Goal: Task Accomplishment & Management: Use online tool/utility

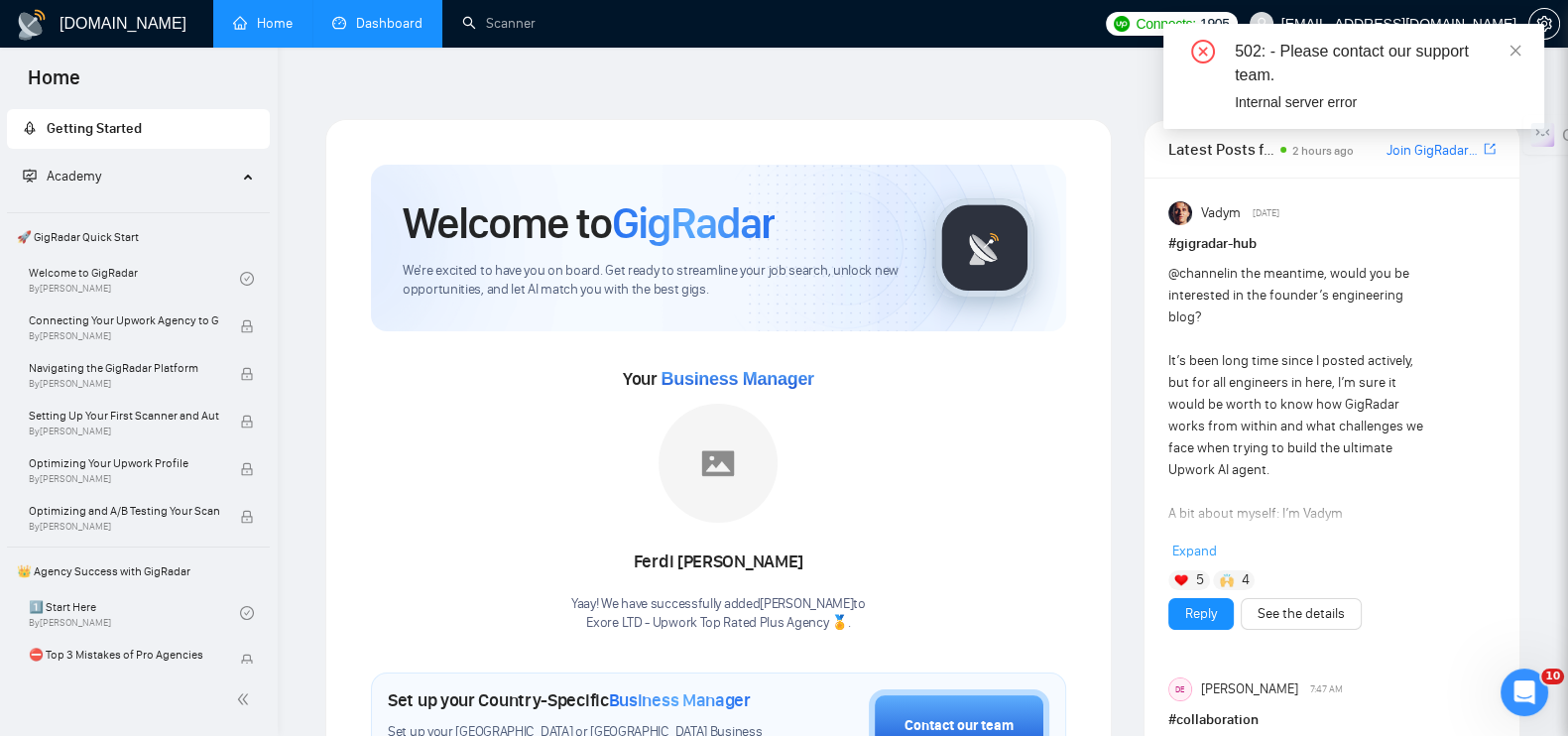
click at [370, 18] on link "Dashboard" at bounding box center [377, 23] width 90 height 17
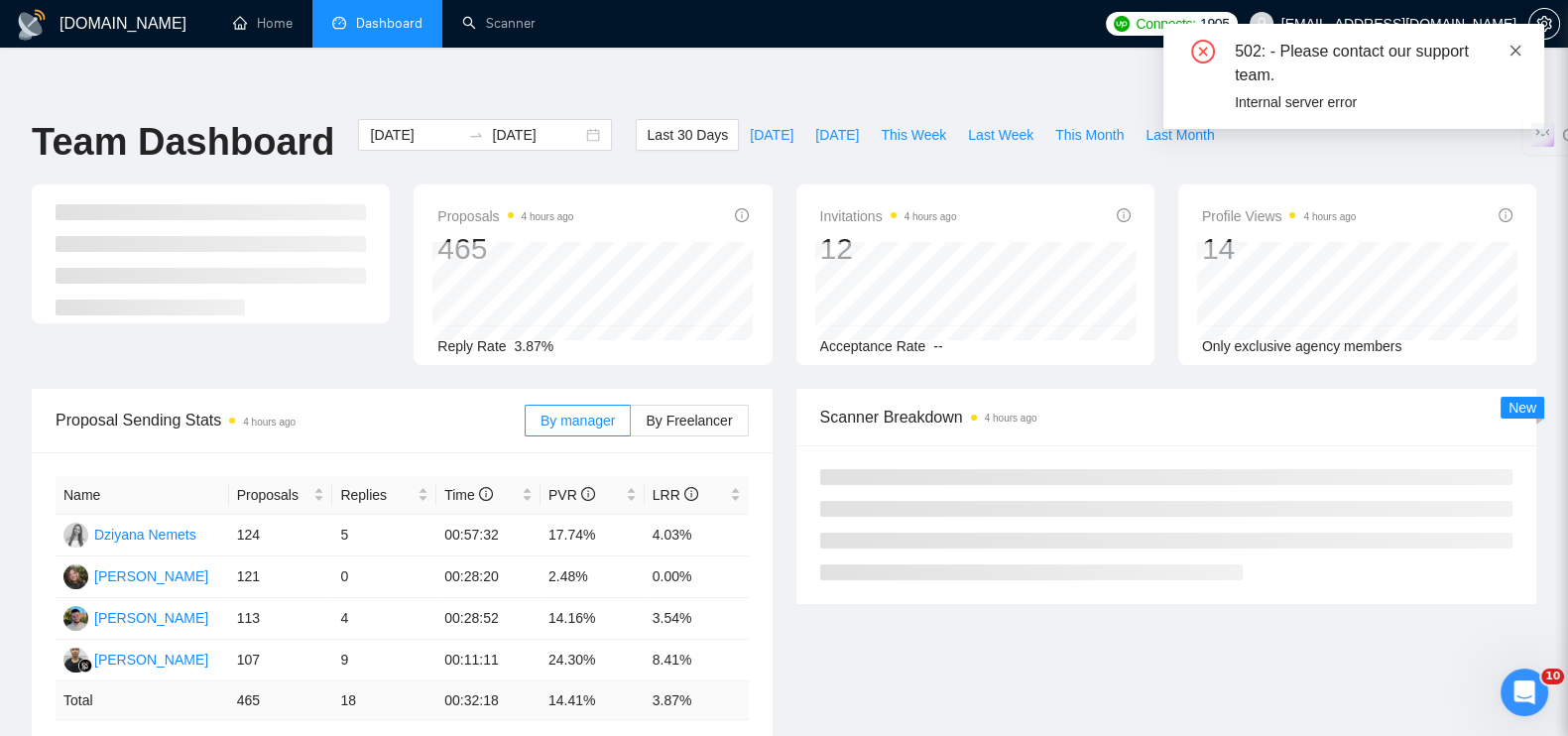
click at [1512, 55] on icon "close" at bounding box center [1515, 51] width 14 height 14
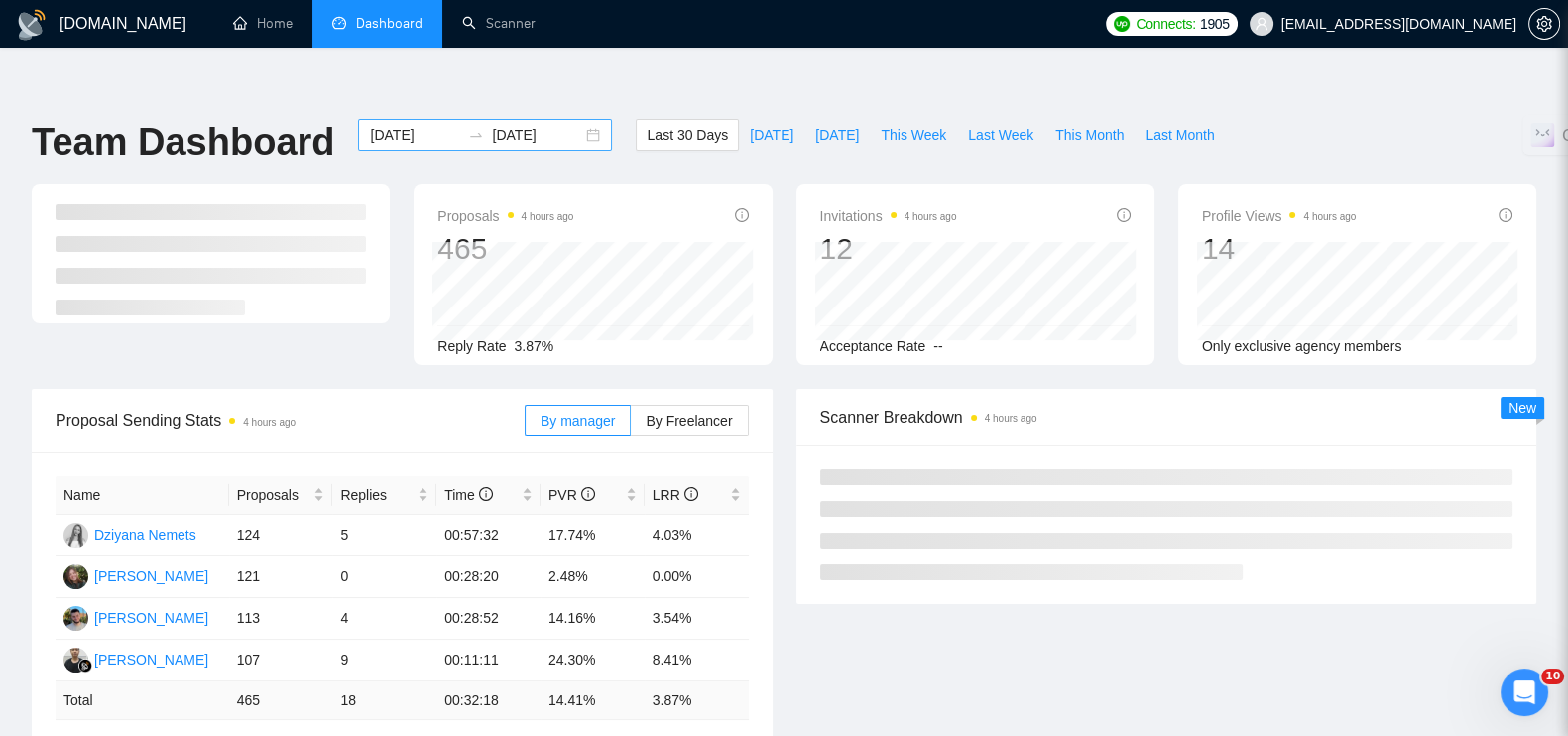
click at [403, 124] on input "[DATE]" at bounding box center [415, 135] width 90 height 22
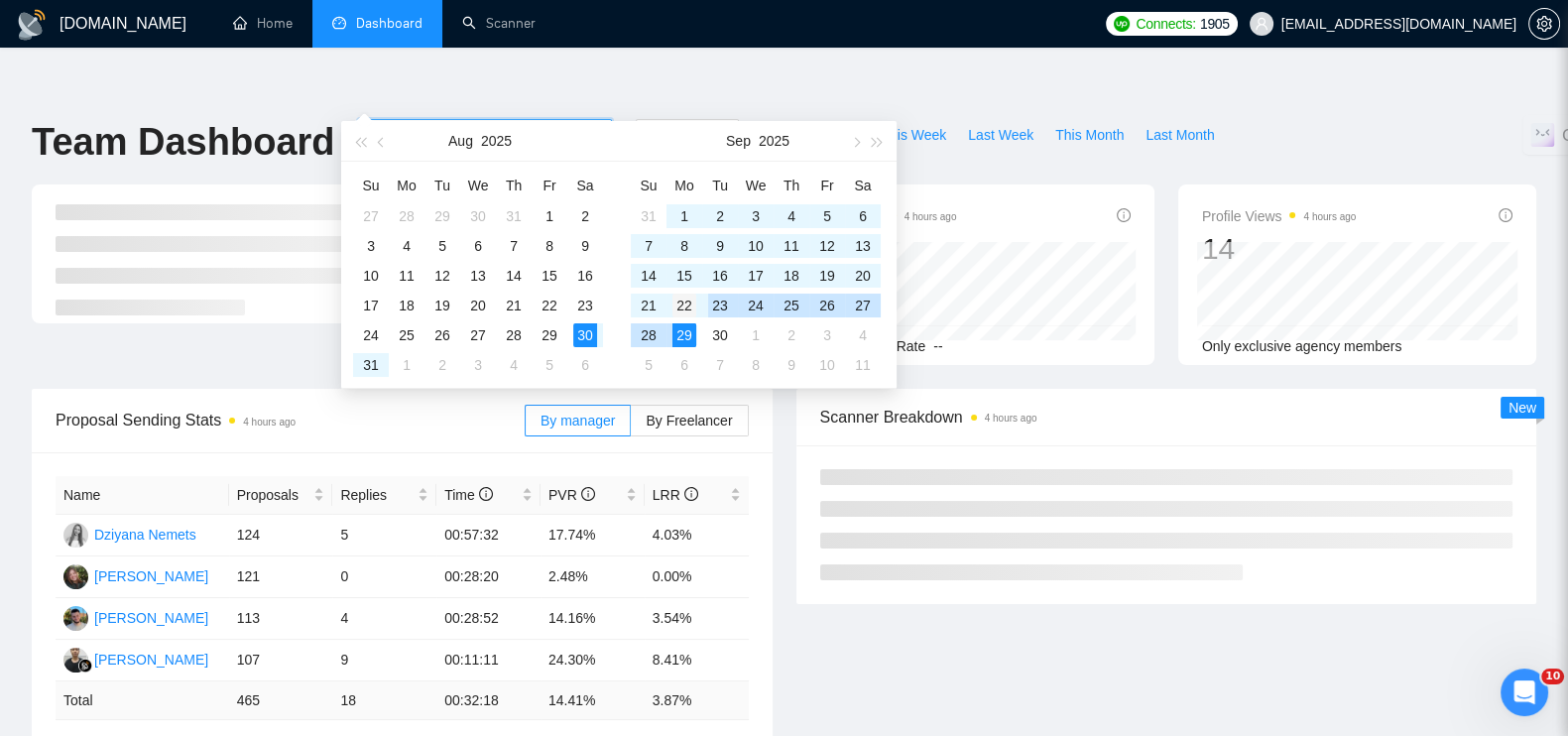
type input "[DATE]"
click at [689, 299] on div "22" at bounding box center [685, 306] width 24 height 24
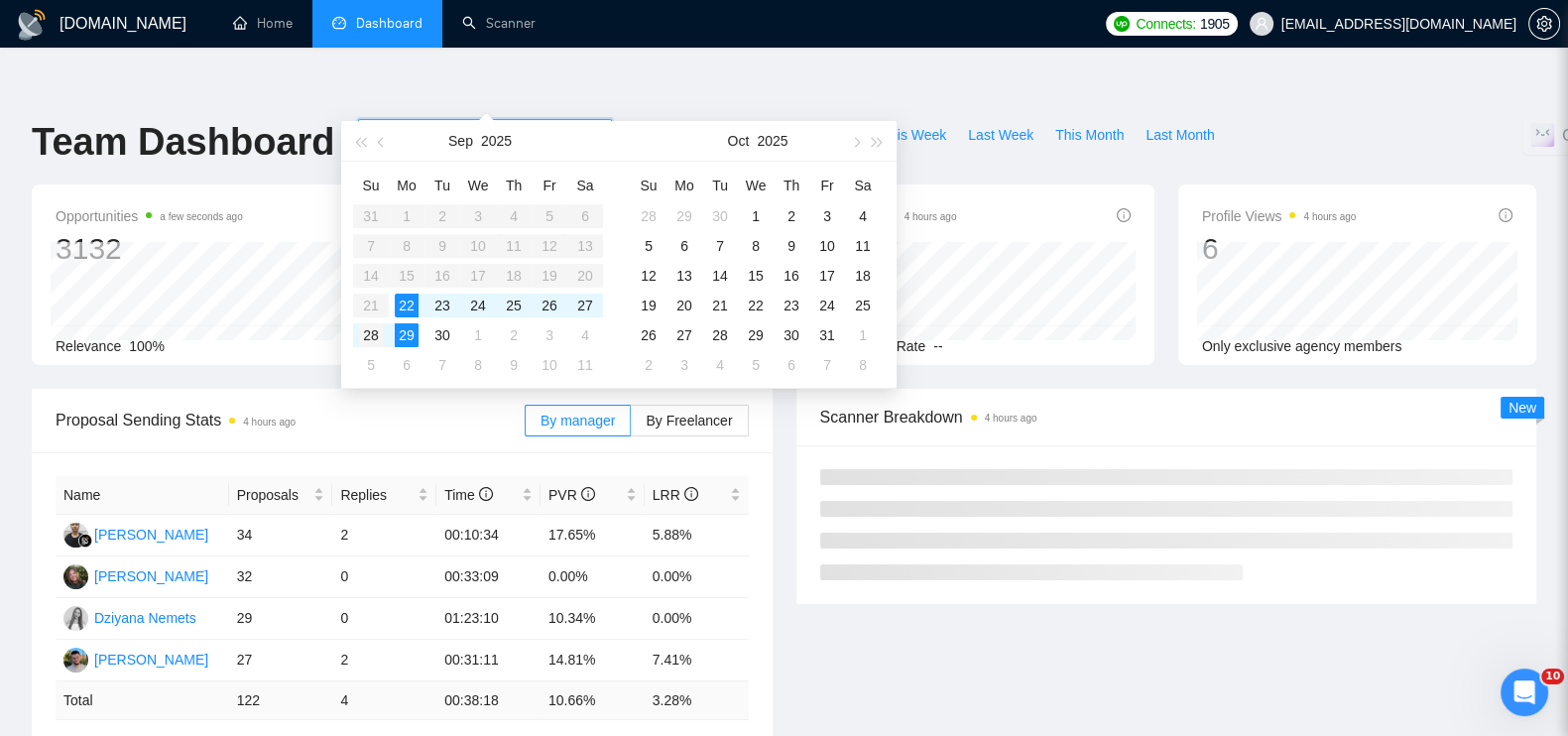
type input "[DATE]"
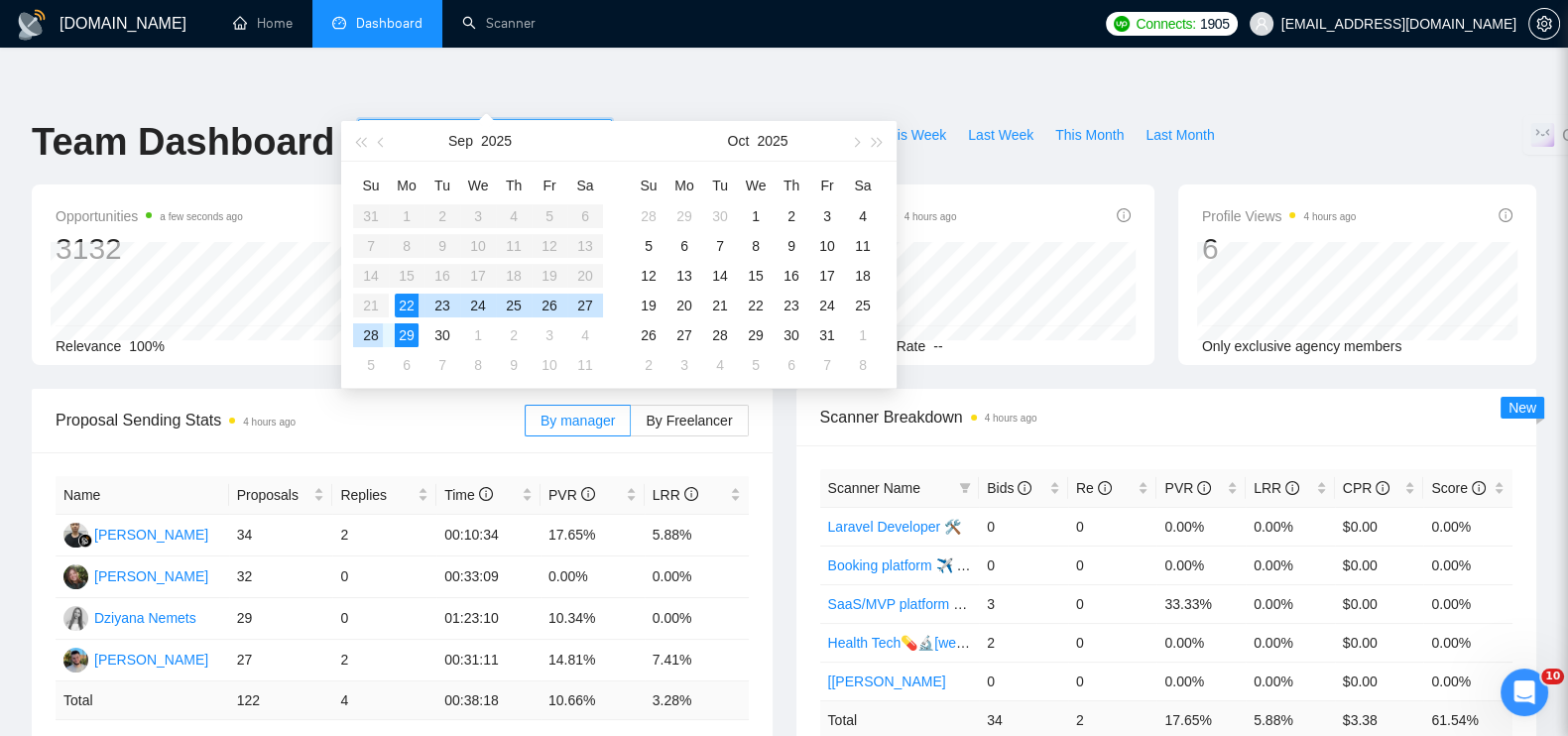
click at [375, 339] on div "28" at bounding box center [371, 335] width 24 height 24
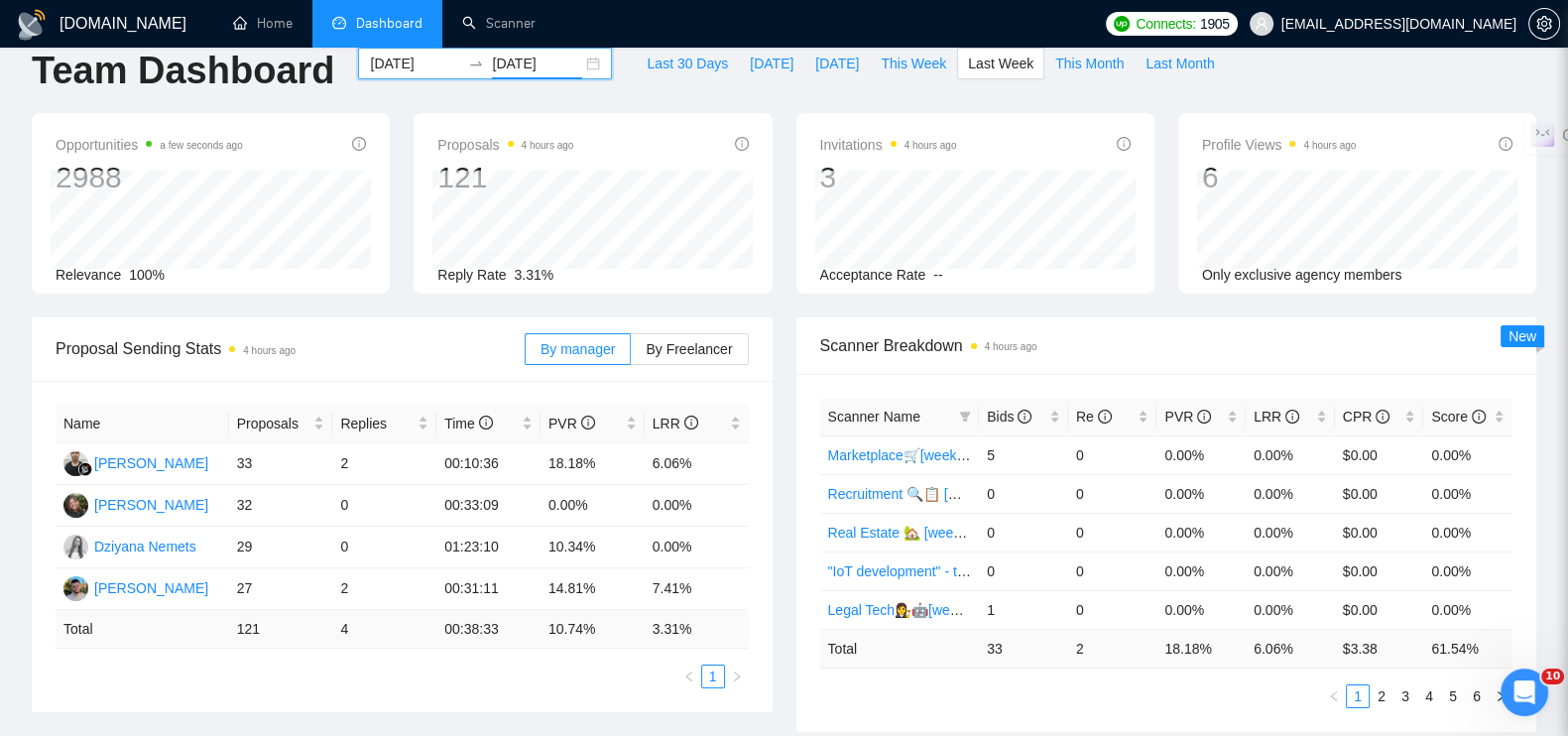
scroll to position [123, 0]
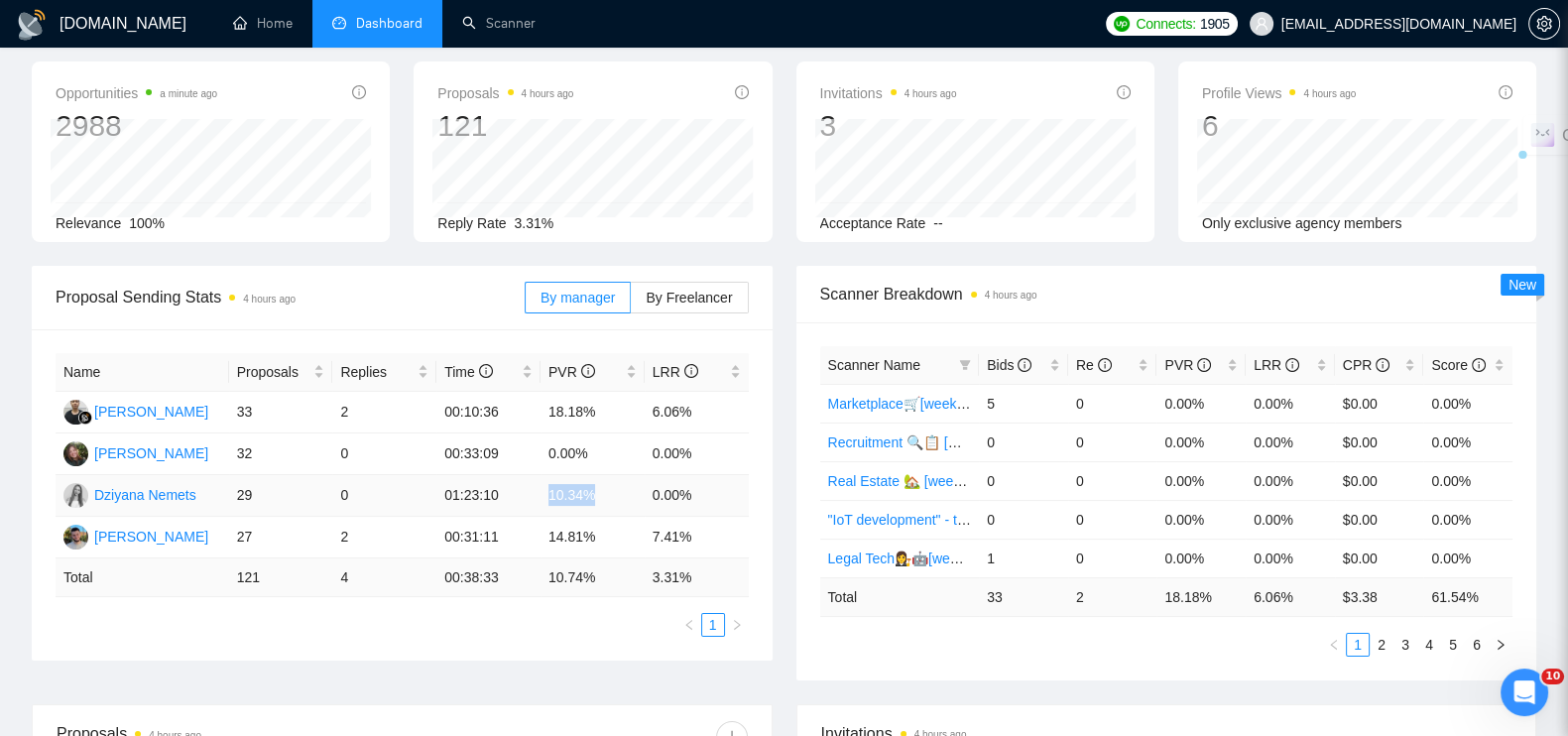
drag, startPoint x: 601, startPoint y: 457, endPoint x: 572, endPoint y: 457, distance: 29.0
click at [551, 475] on td "10.34%" at bounding box center [593, 496] width 104 height 42
copy td "10.34%"
drag, startPoint x: 542, startPoint y: 495, endPoint x: 609, endPoint y: 501, distance: 67.3
click at [609, 517] on td "14.81%" at bounding box center [593, 538] width 104 height 42
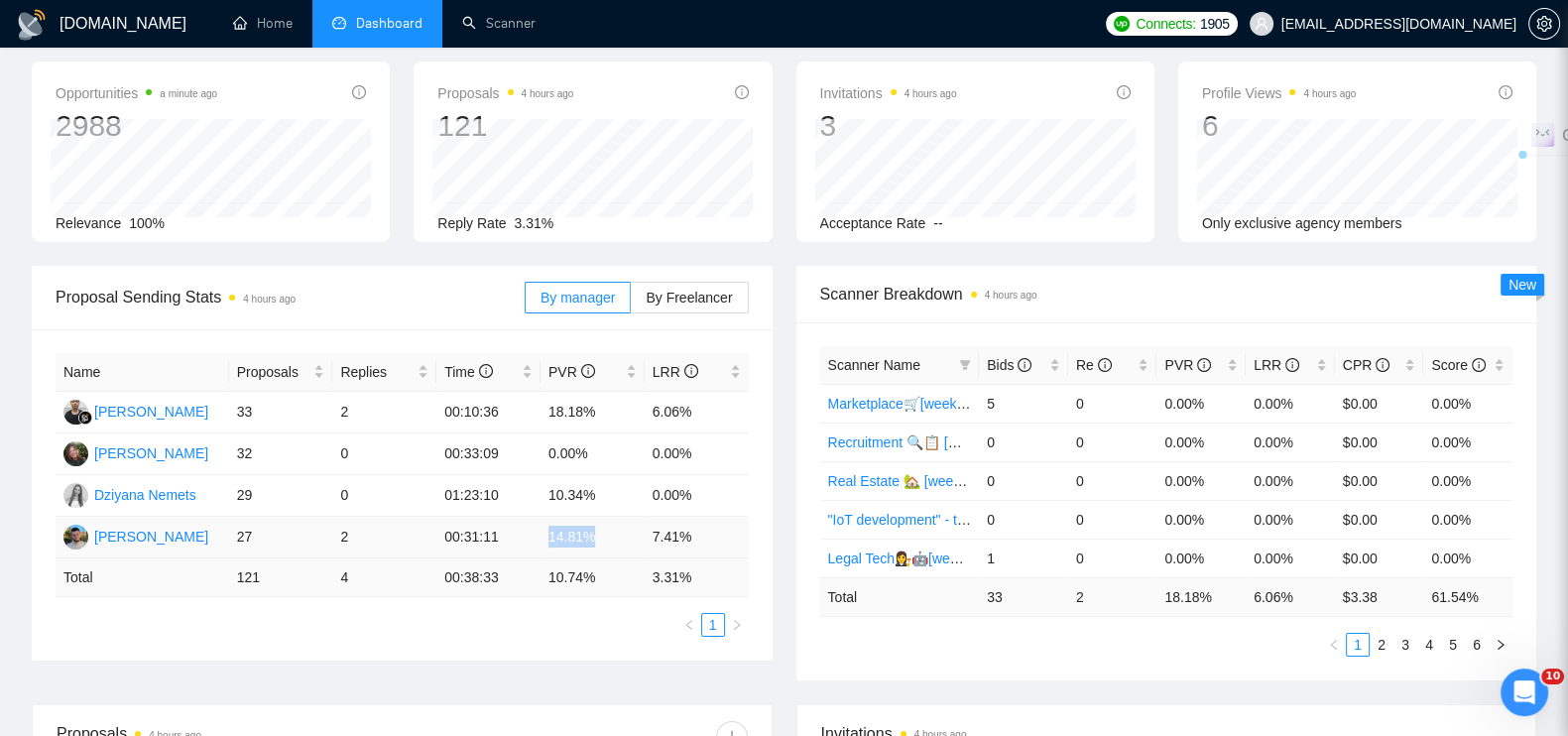
copy td "14.81%"
drag, startPoint x: 606, startPoint y: 372, endPoint x: 550, endPoint y: 367, distance: 56.2
click at [550, 392] on td "18.18%" at bounding box center [593, 413] width 104 height 42
copy td "18.18%"
click at [465, 624] on div "Proposal Sending Stats 4 hours ago By manager By Freelancer Name Proposals Repl…" at bounding box center [784, 485] width 1528 height 439
